Goal: Information Seeking & Learning: Learn about a topic

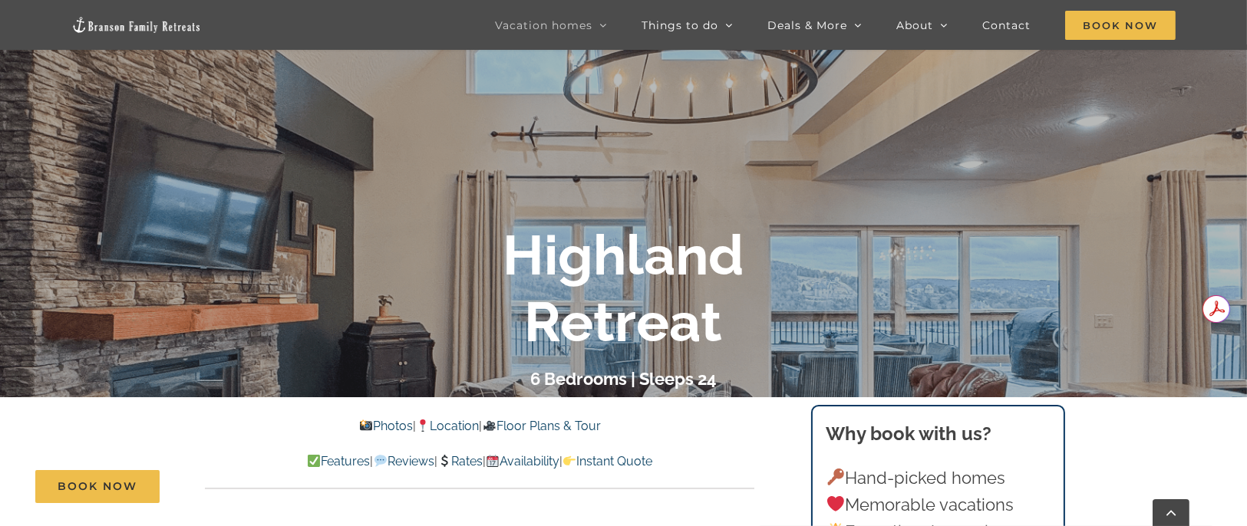
scroll to position [202, 0]
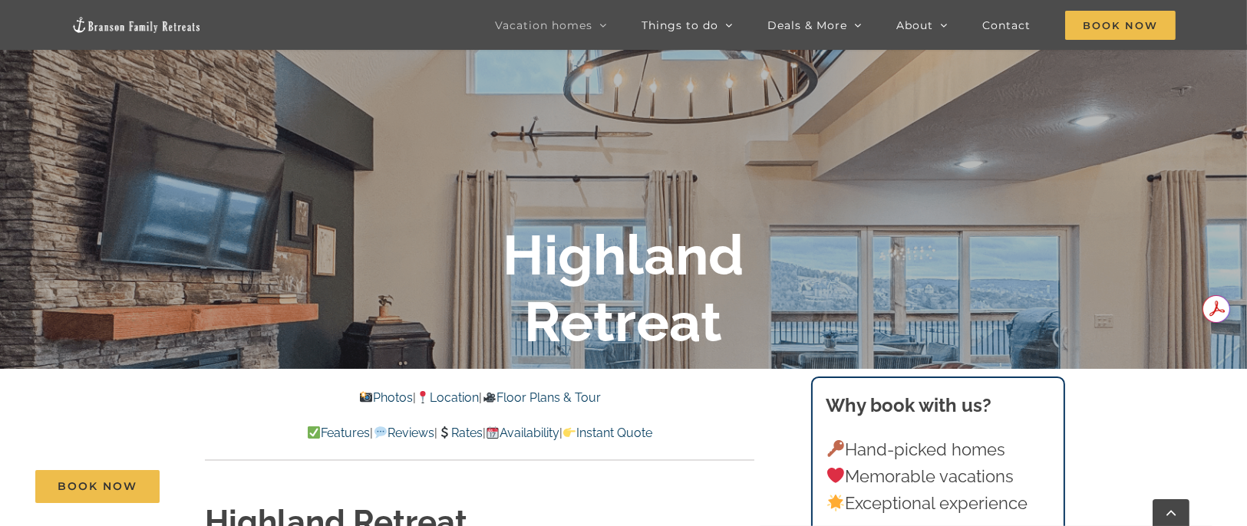
click at [541, 396] on link "Floor Plans & Tour" at bounding box center [541, 397] width 118 height 15
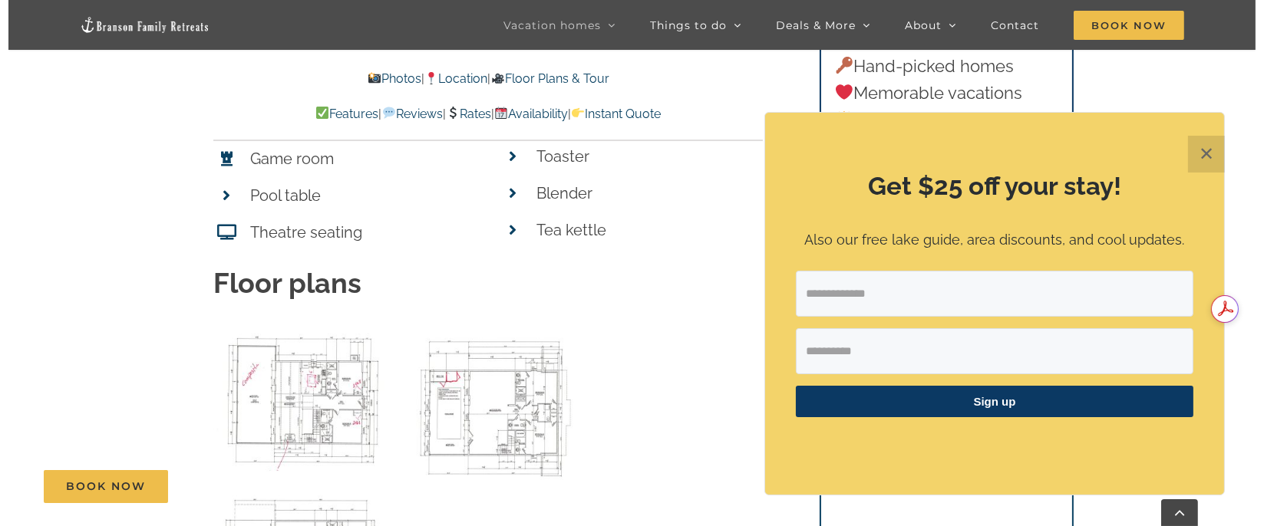
scroll to position [6288, 0]
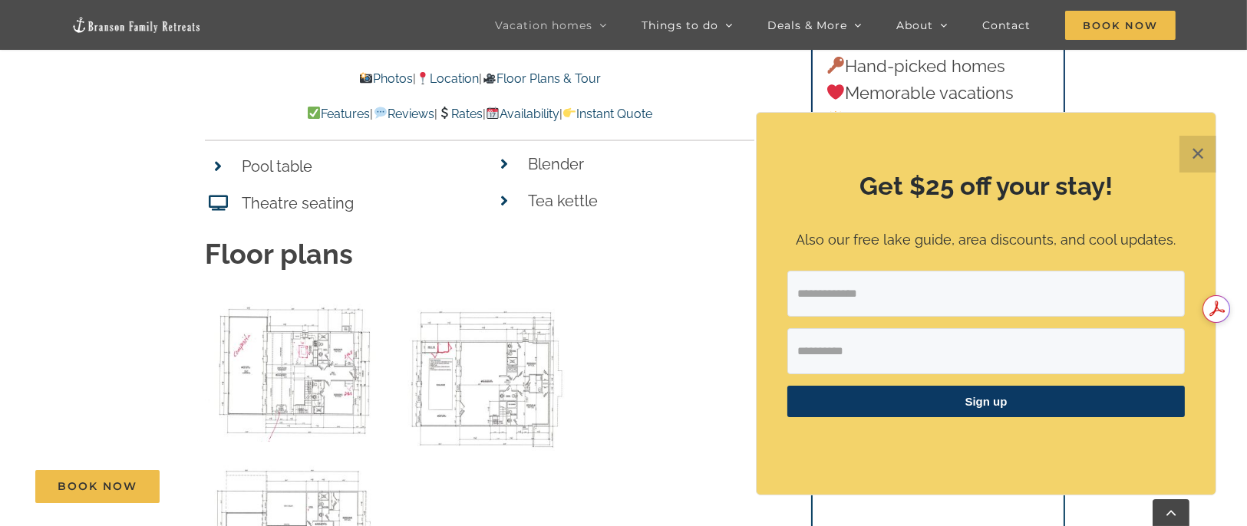
click at [325, 312] on img "00 Main level 32 BC Plan as of 5-13-2021-3 copy" at bounding box center [294, 368] width 178 height 147
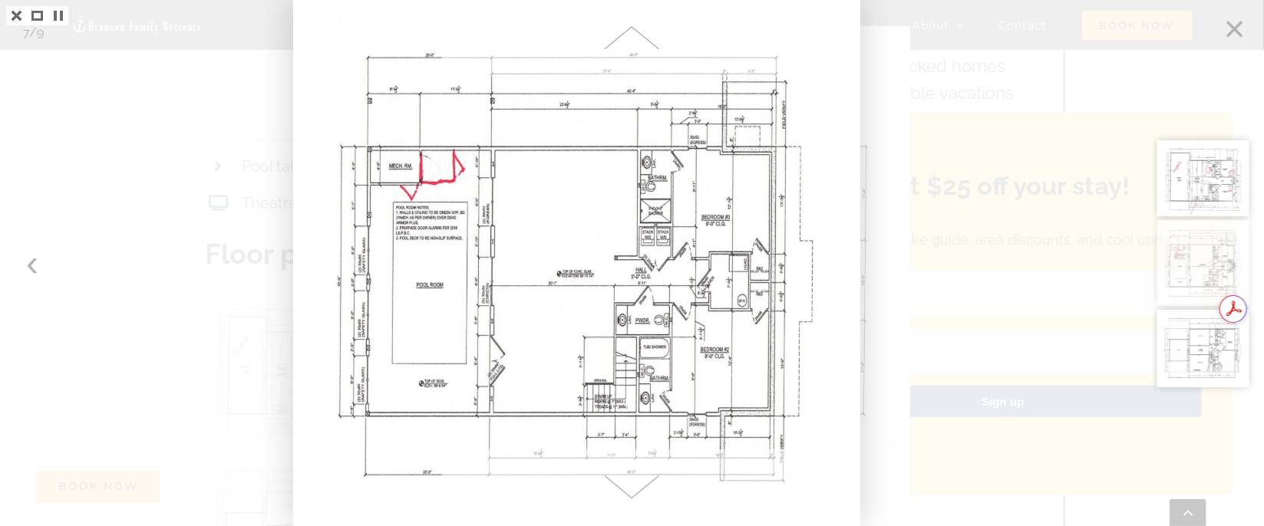
click at [628, 30] on span at bounding box center [631, 38] width 379 height 77
